Goal: Information Seeking & Learning: Understand process/instructions

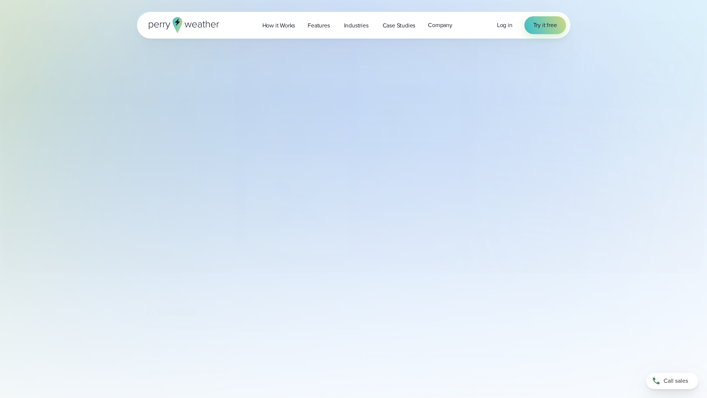
select select "***"
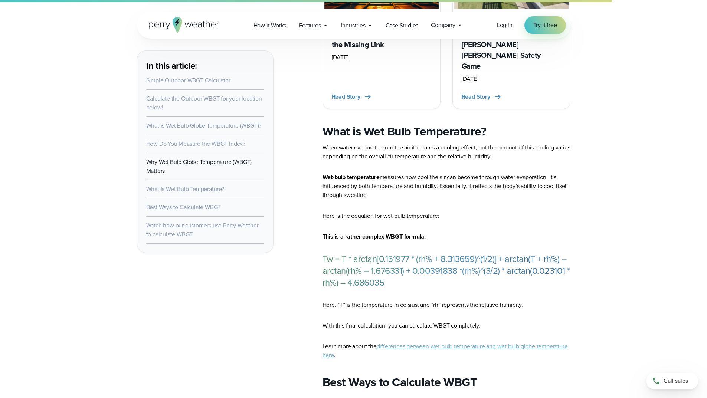
scroll to position [2485, 0]
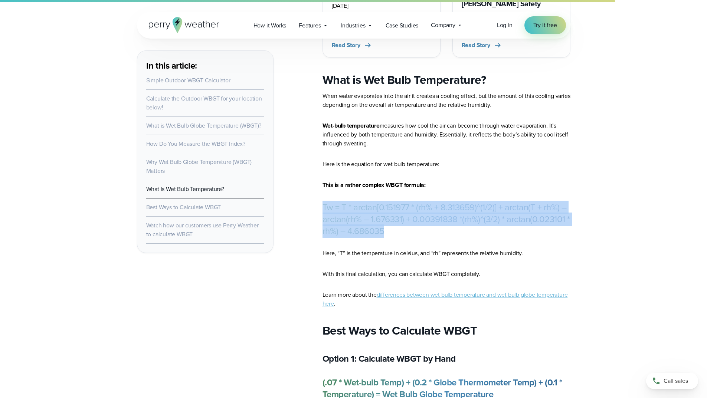
drag, startPoint x: 389, startPoint y: 205, endPoint x: 317, endPoint y: 181, distance: 76.7
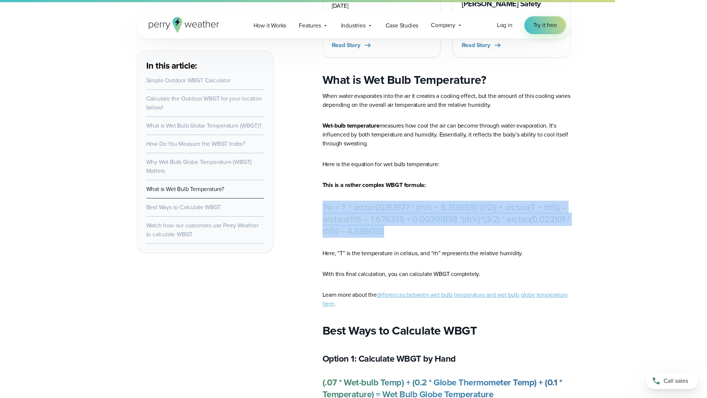
drag, startPoint x: 391, startPoint y: 205, endPoint x: 310, endPoint y: 179, distance: 84.6
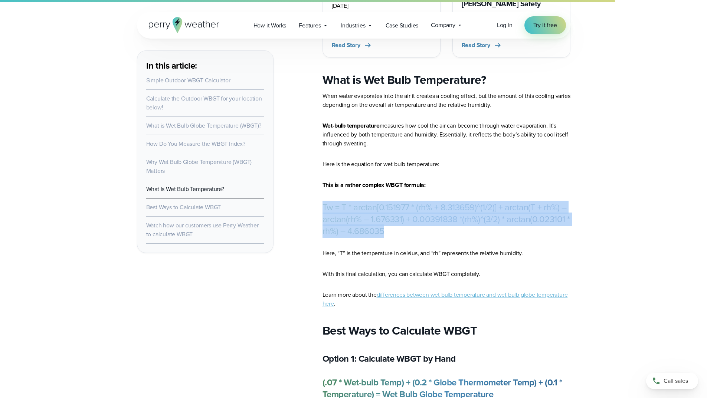
drag, startPoint x: 389, startPoint y: 205, endPoint x: 305, endPoint y: 180, distance: 88.6
copy p "Tw = T * arctan[0.151977 * (rh% + 8.313659)^(1/2)] + arctan(T + rh%) – arctan(r…"
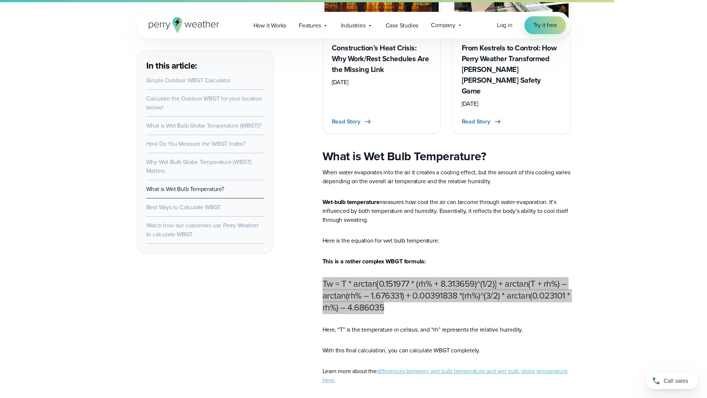
scroll to position [2337, 0]
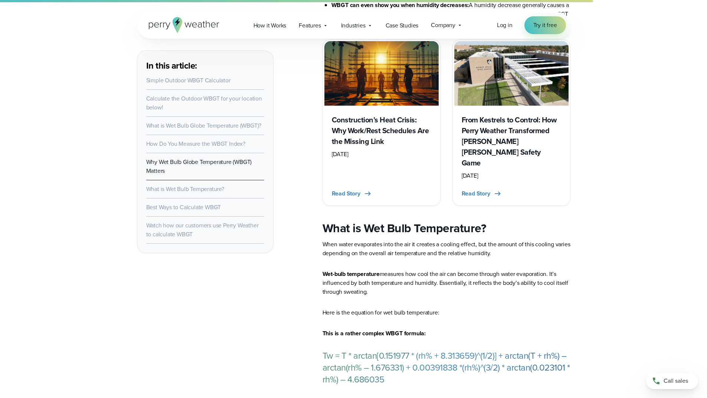
click at [504, 308] on p "Here is the equation for wet bulb temperature:" at bounding box center [446, 312] width 248 height 9
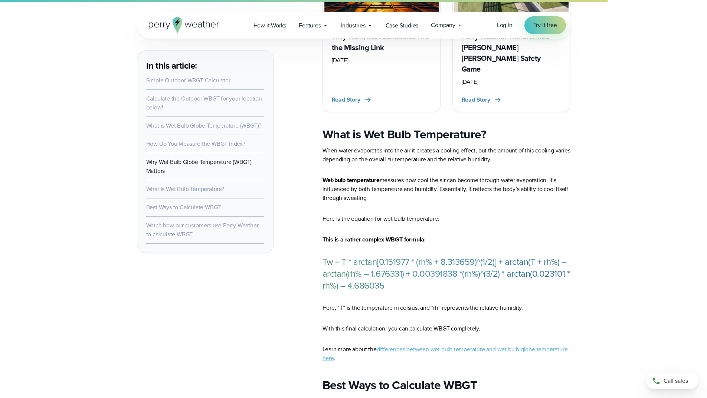
scroll to position [2448, 0]
